Goal: Contribute content: Add original content to the website for others to see

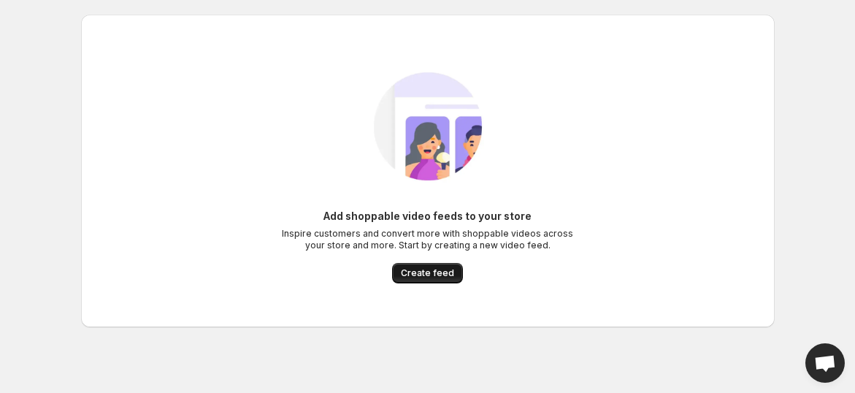
click at [435, 272] on span "Create feed" at bounding box center [427, 273] width 53 height 12
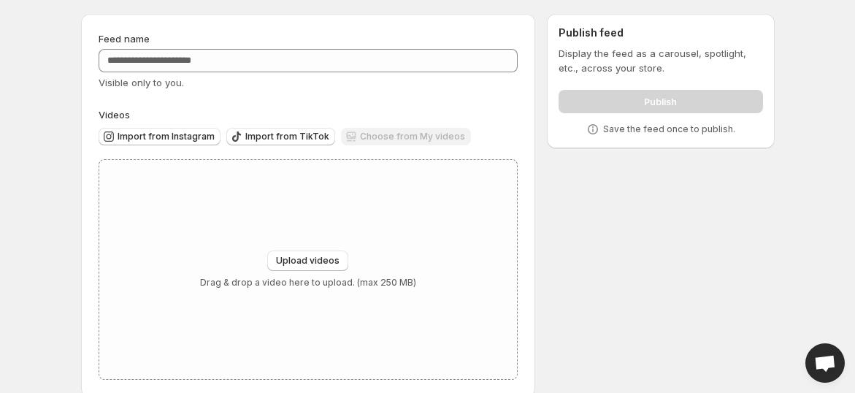
scroll to position [40, 0]
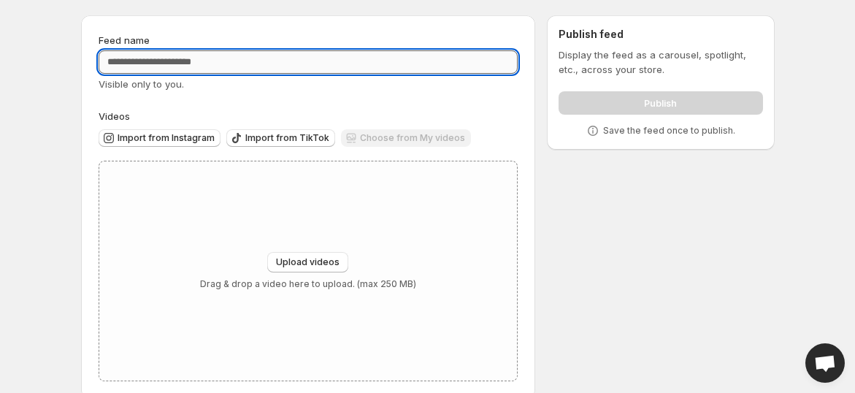
click at [198, 64] on input "Feed name" at bounding box center [309, 61] width 420 height 23
type input "*********"
click at [179, 142] on span "Import from Instagram" at bounding box center [166, 138] width 97 height 12
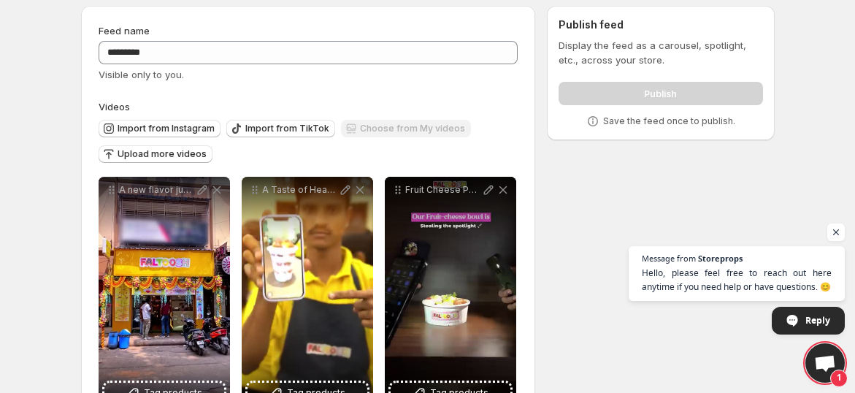
scroll to position [49, 0]
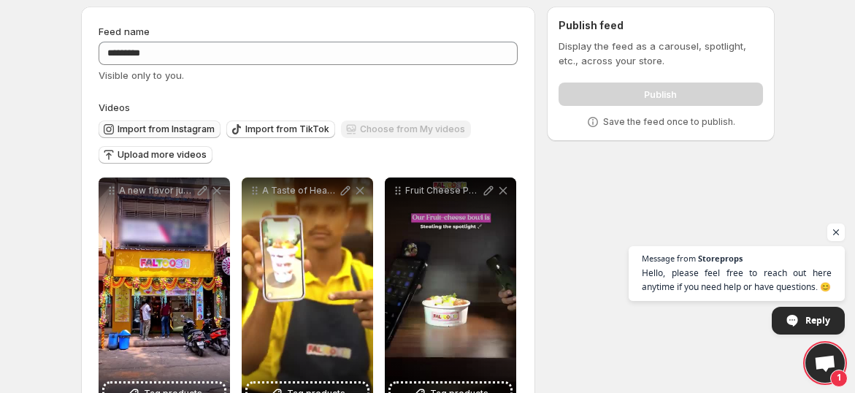
click at [184, 126] on span "Import from Instagram" at bounding box center [166, 129] width 97 height 12
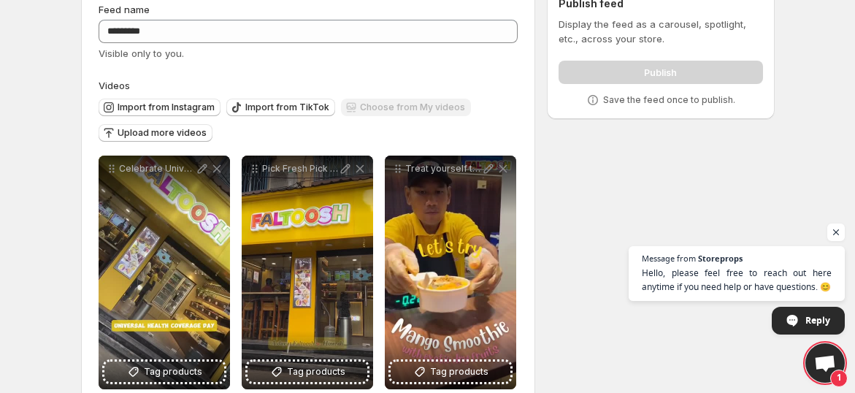
scroll to position [71, 0]
click at [636, 71] on div "Publish" at bounding box center [661, 69] width 204 height 29
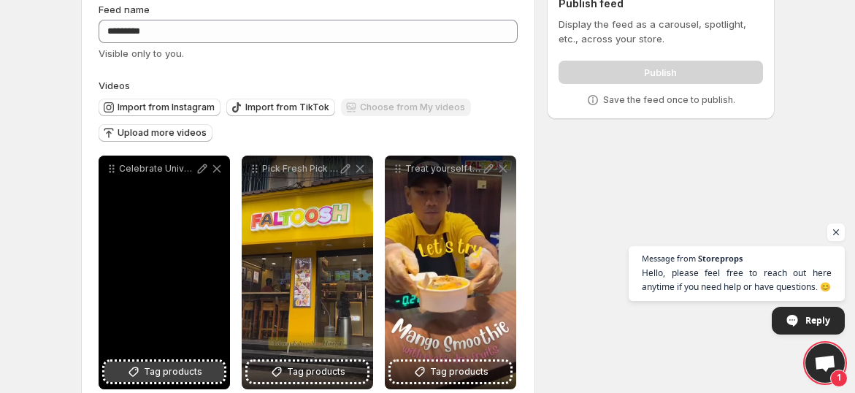
click at [179, 373] on span "Tag products" at bounding box center [173, 371] width 58 height 15
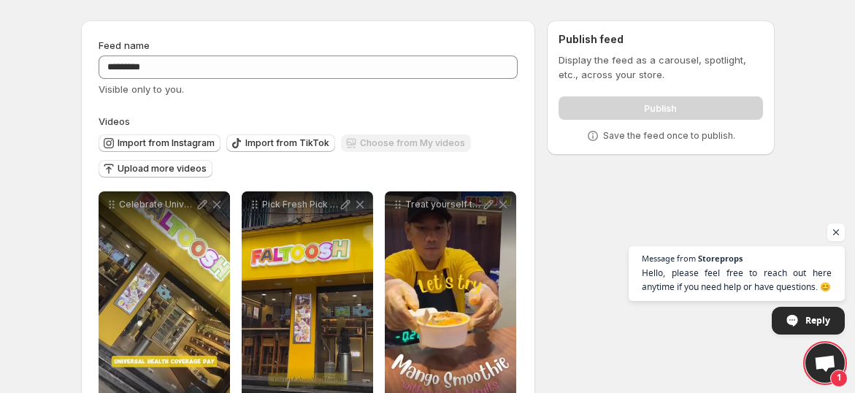
scroll to position [0, 0]
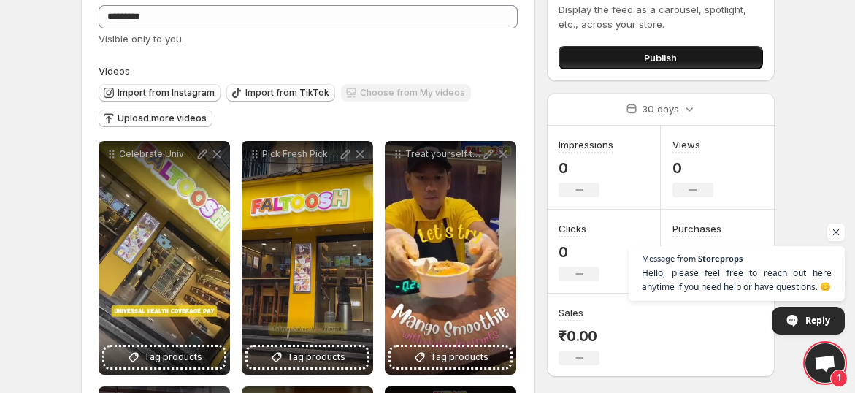
scroll to position [79, 0]
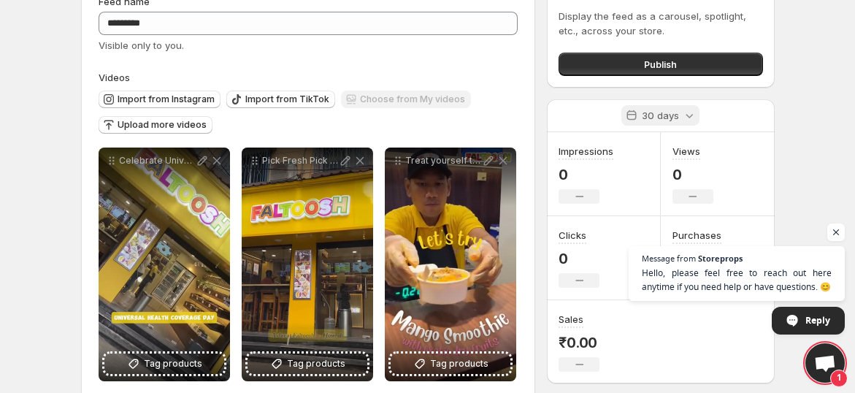
click at [673, 115] on p "30 days" at bounding box center [660, 115] width 37 height 15
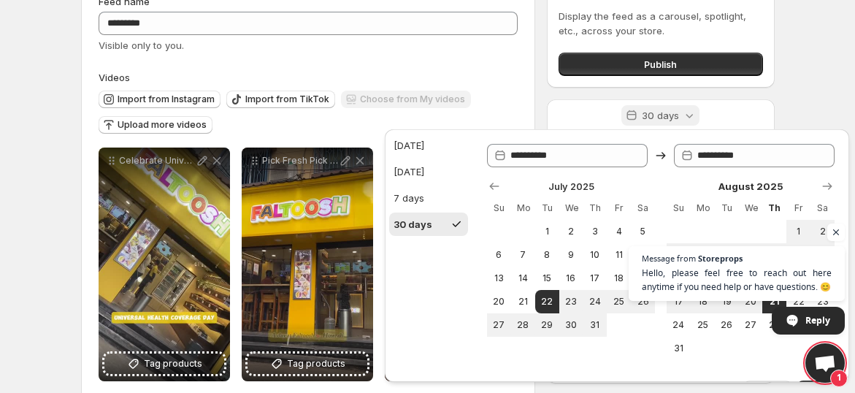
click at [673, 115] on p "30 days" at bounding box center [660, 115] width 37 height 15
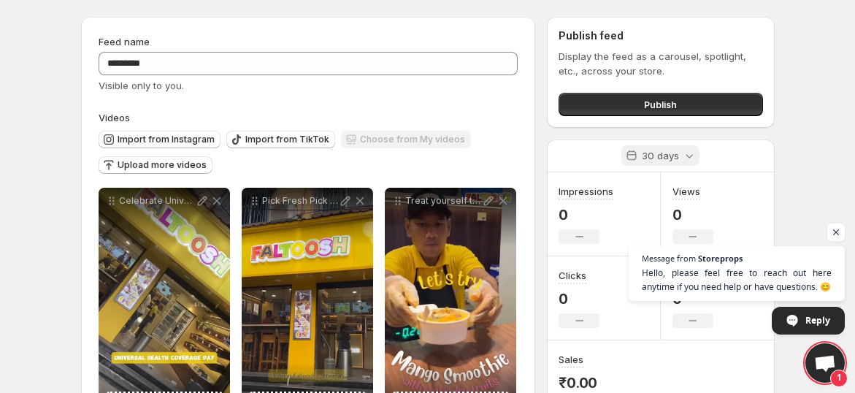
scroll to position [30, 0]
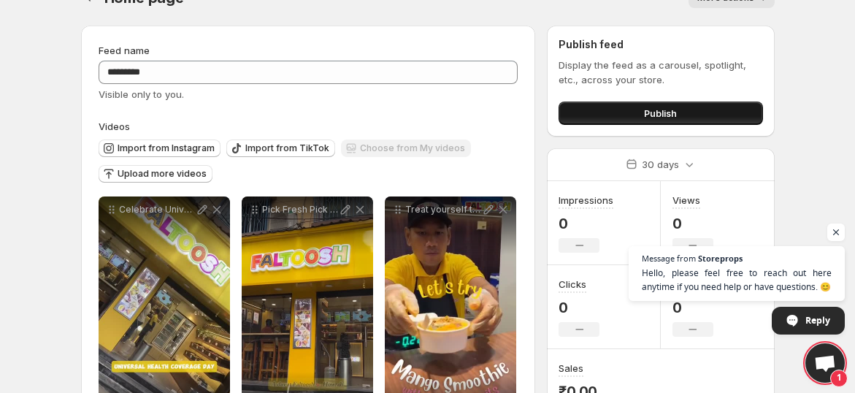
click at [685, 105] on button "Publish" at bounding box center [661, 113] width 204 height 23
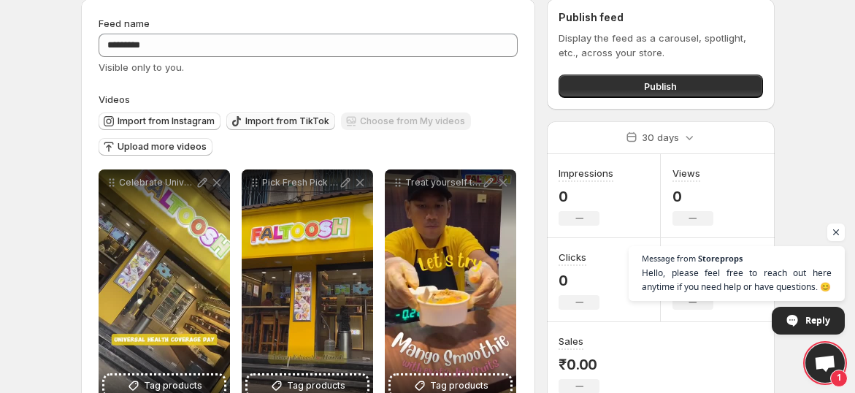
scroll to position [0, 0]
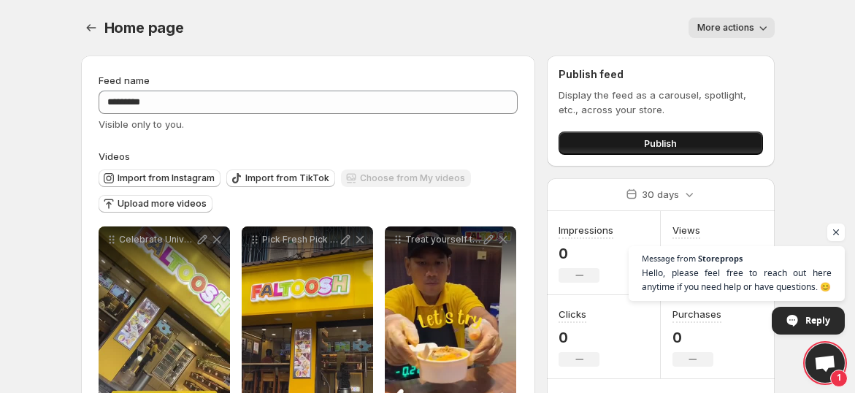
click at [616, 137] on button "Publish" at bounding box center [661, 142] width 204 height 23
